Goal: Information Seeking & Learning: Learn about a topic

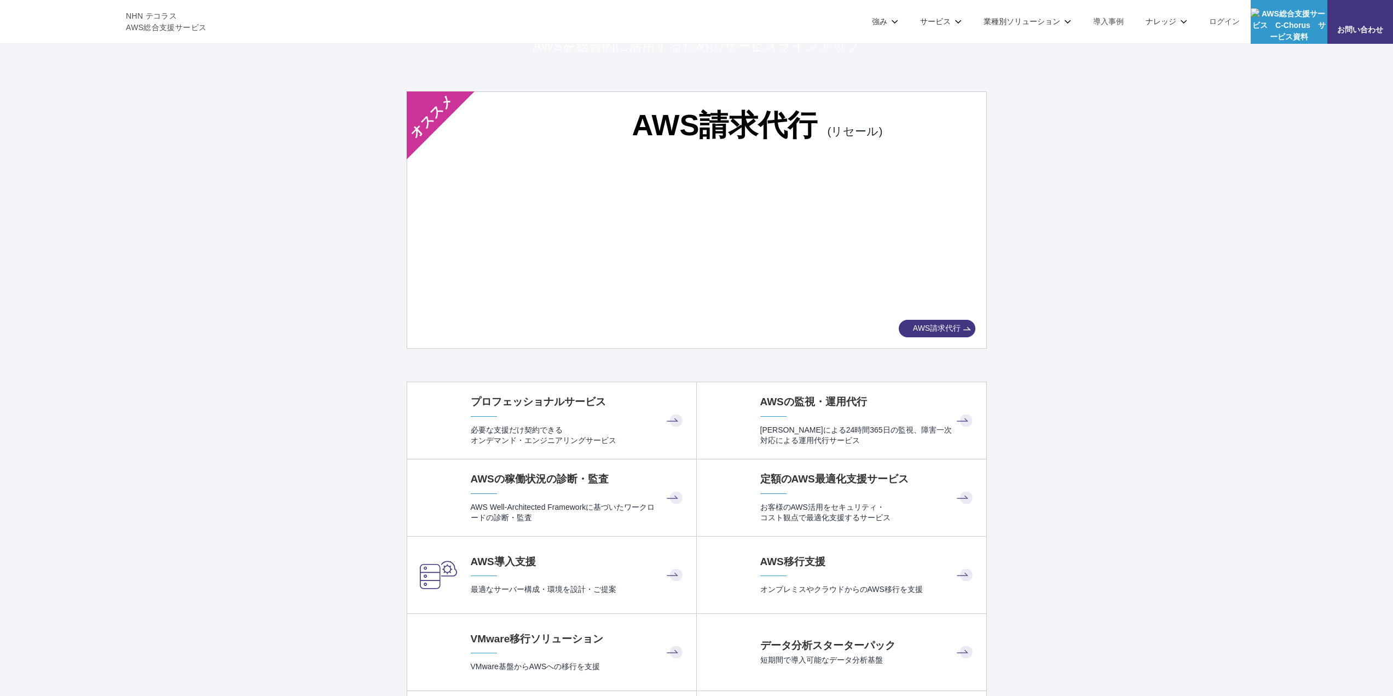
scroll to position [2025, 0]
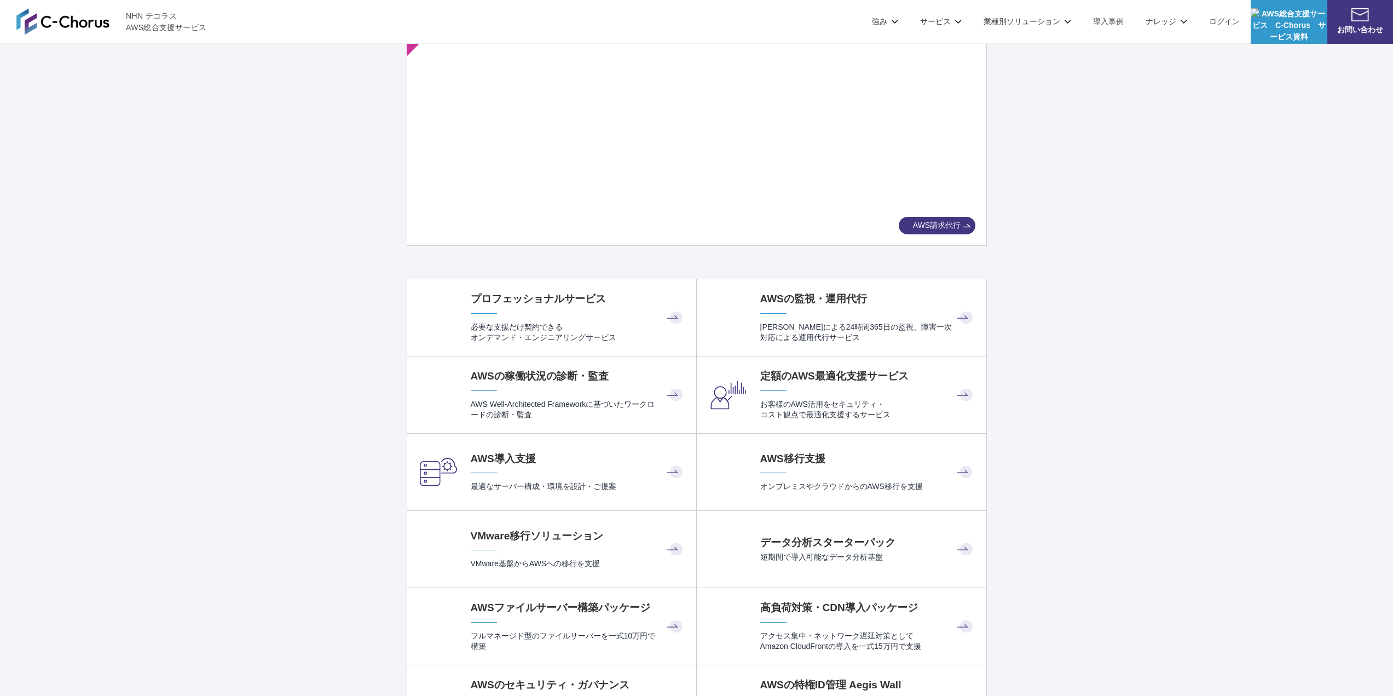
click at [949, 221] on span "AWS請求代行" at bounding box center [937, 225] width 77 height 11
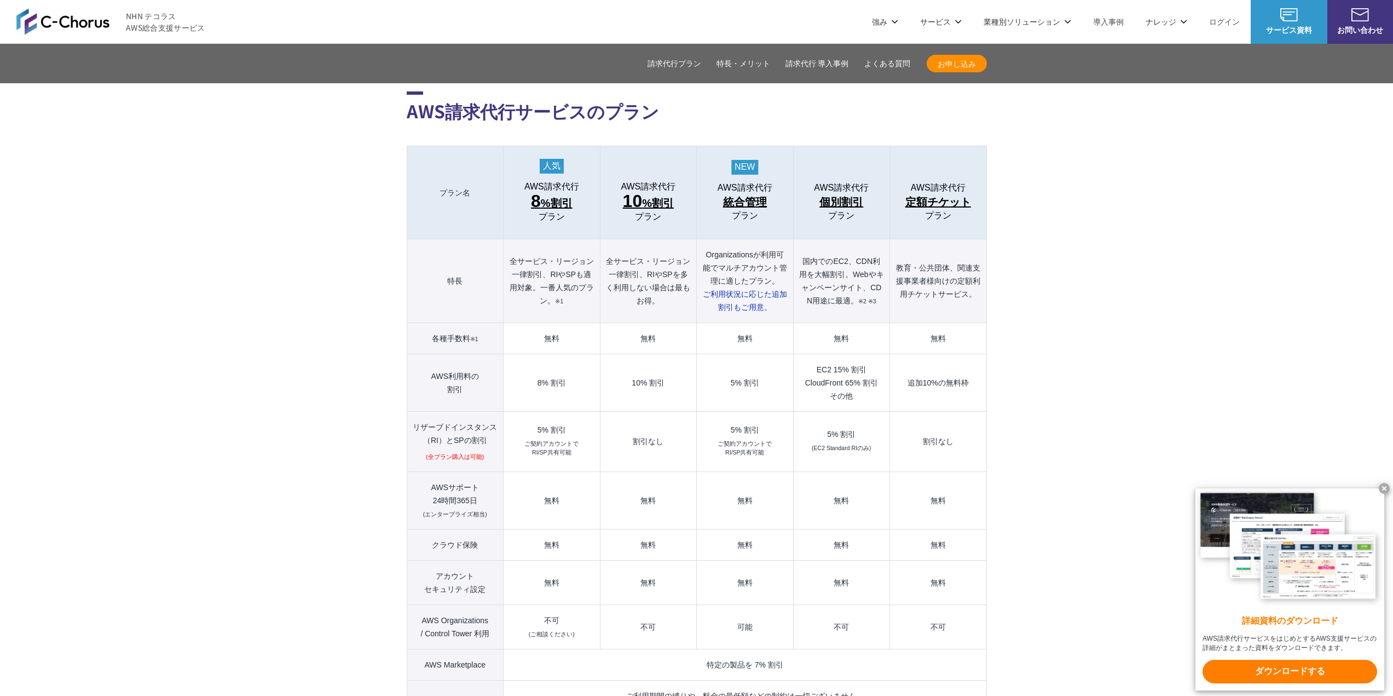
scroll to position [1095, 0]
click at [553, 361] on td "8% 割引" at bounding box center [552, 385] width 96 height 57
click at [547, 475] on td "無料" at bounding box center [552, 502] width 96 height 57
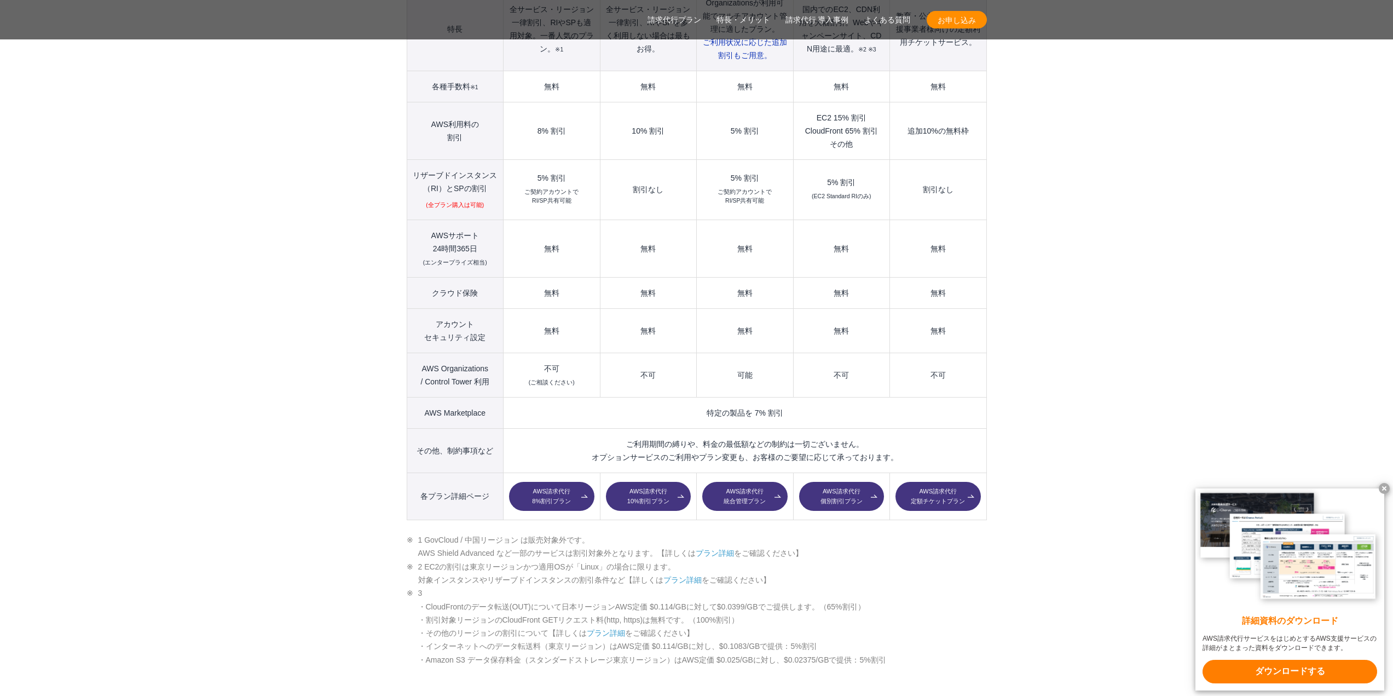
scroll to position [1369, 0]
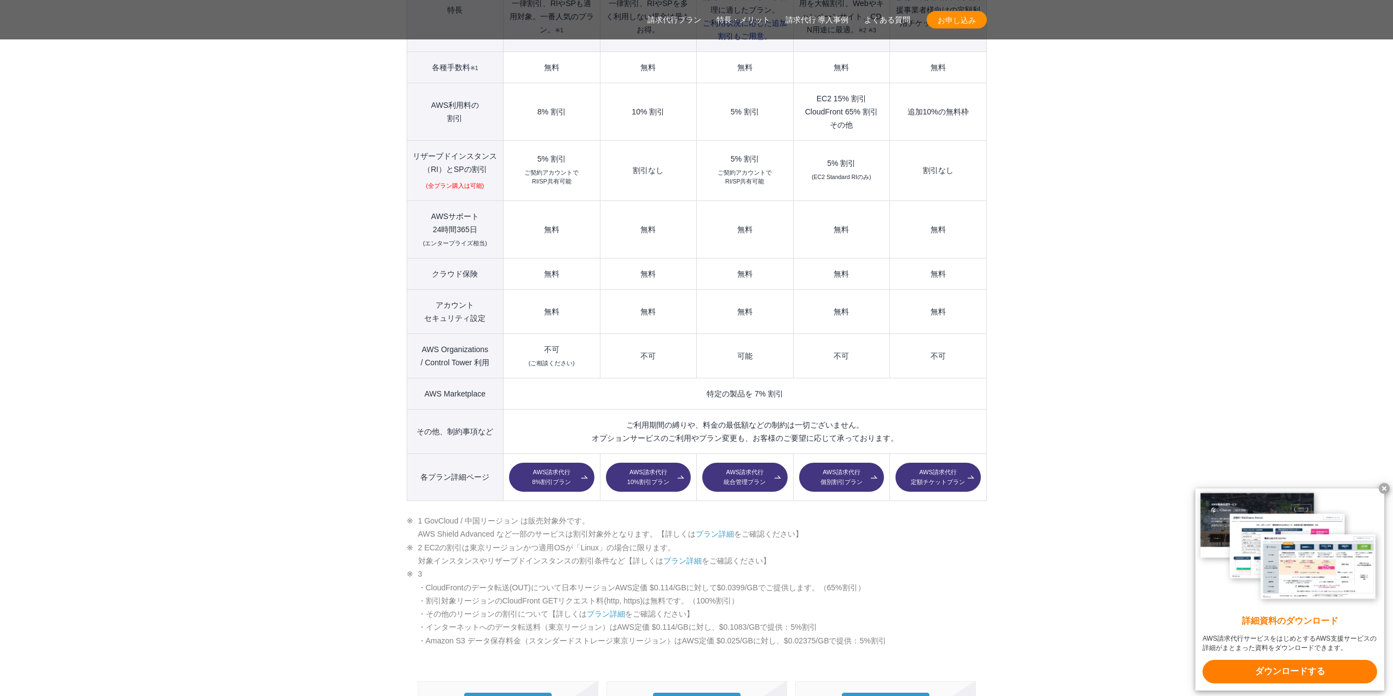
click at [1382, 486] on x-t at bounding box center [1384, 488] width 11 height 11
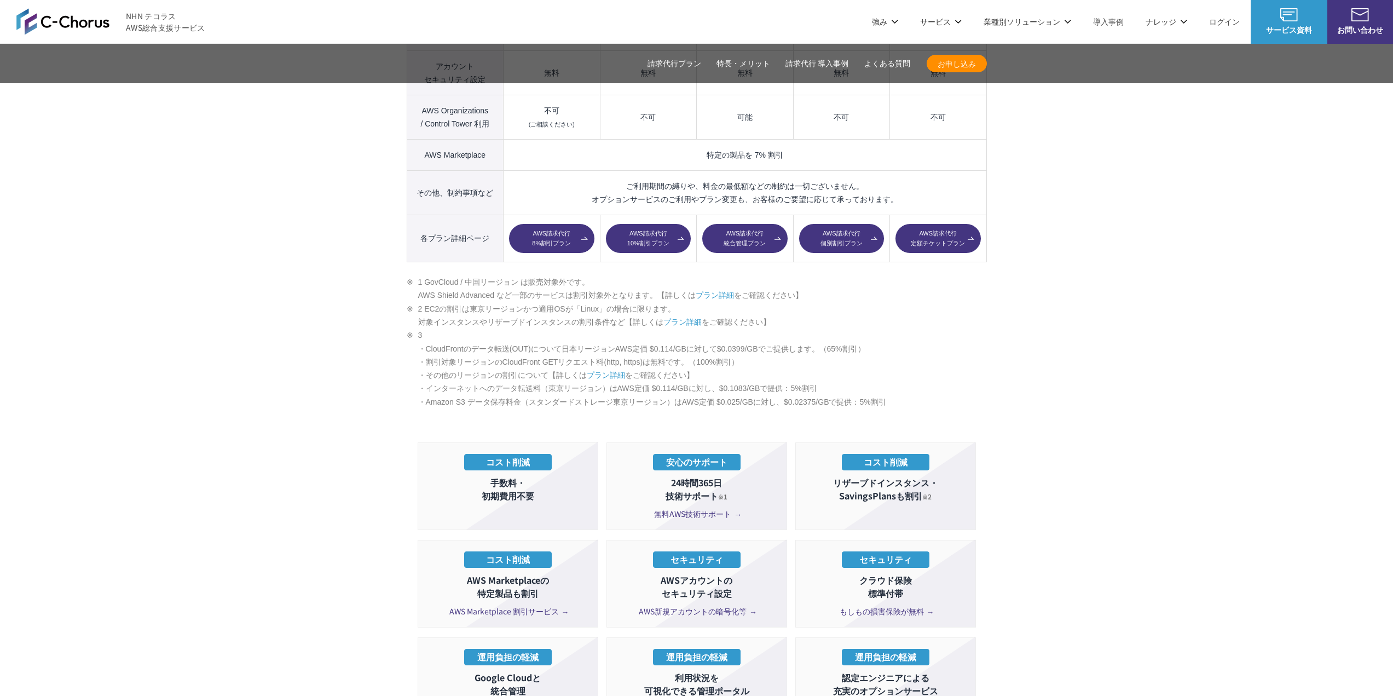
scroll to position [1588, 0]
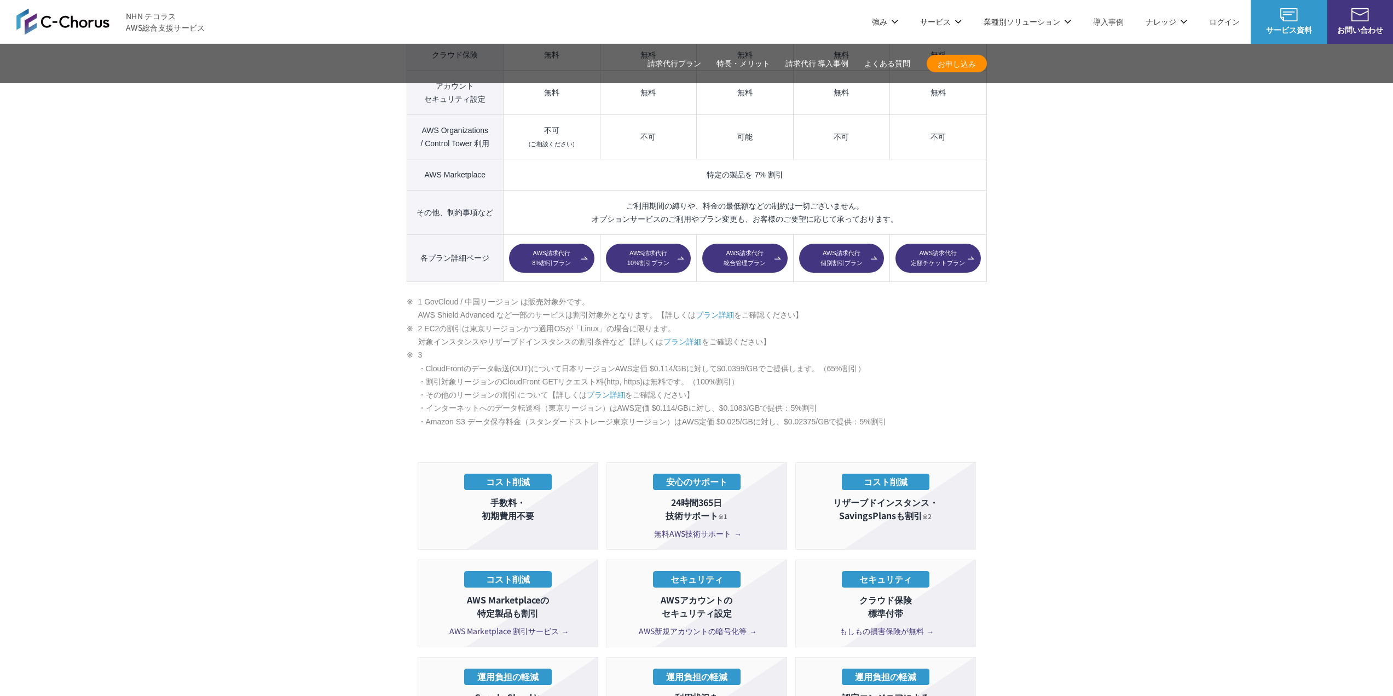
click at [562, 244] on link "AWS請求代行 8%割引プラン" at bounding box center [551, 259] width 85 height 30
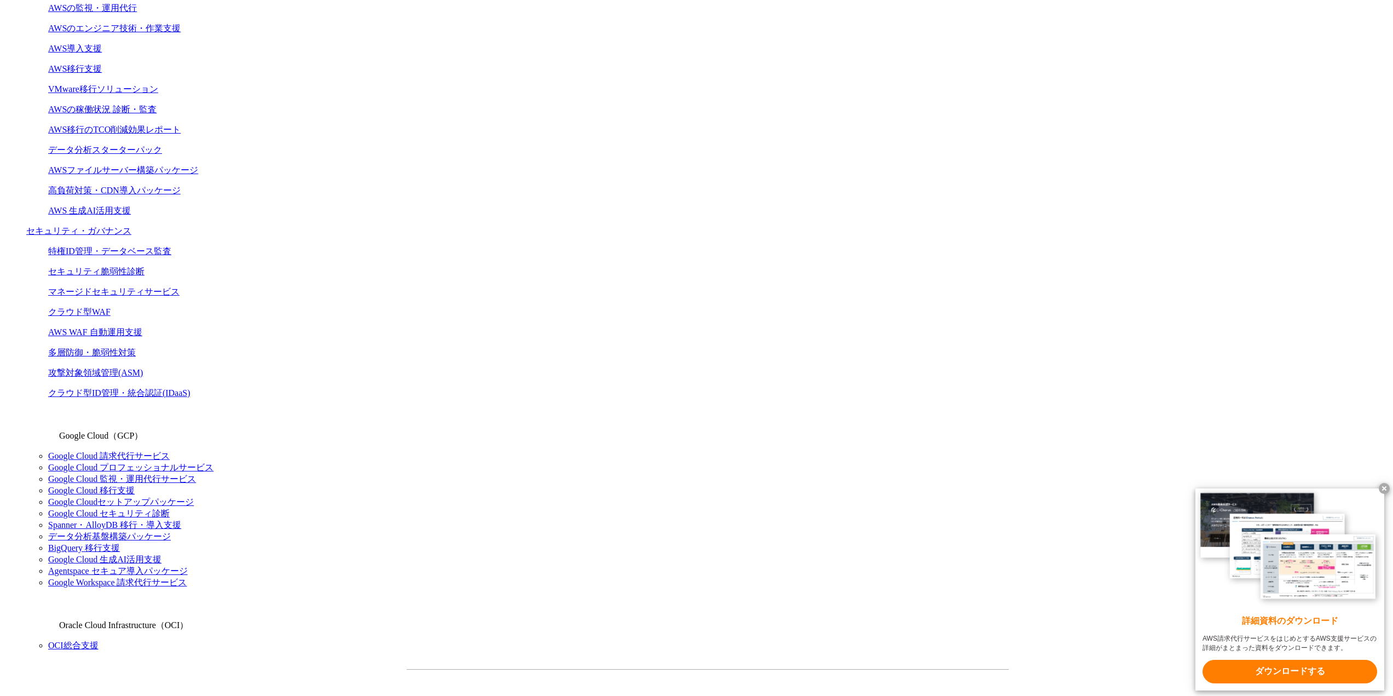
scroll to position [493, 0]
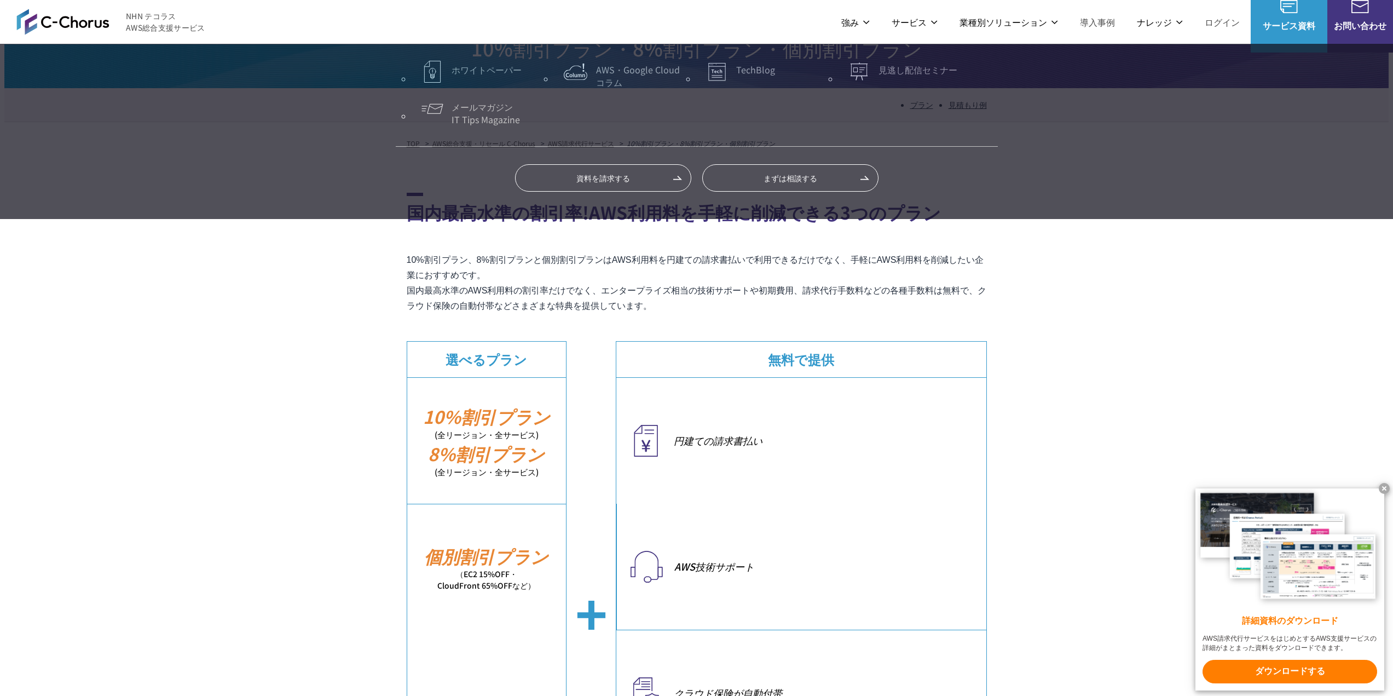
scroll to position [0, 0]
